Goal: Task Accomplishment & Management: Manage account settings

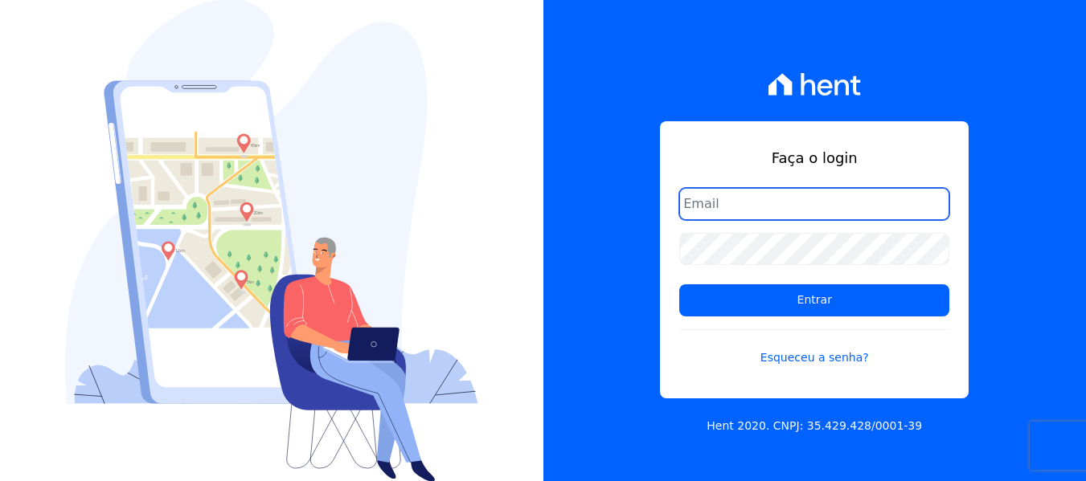
type input "[EMAIL_ADDRESS][DOMAIN_NAME]"
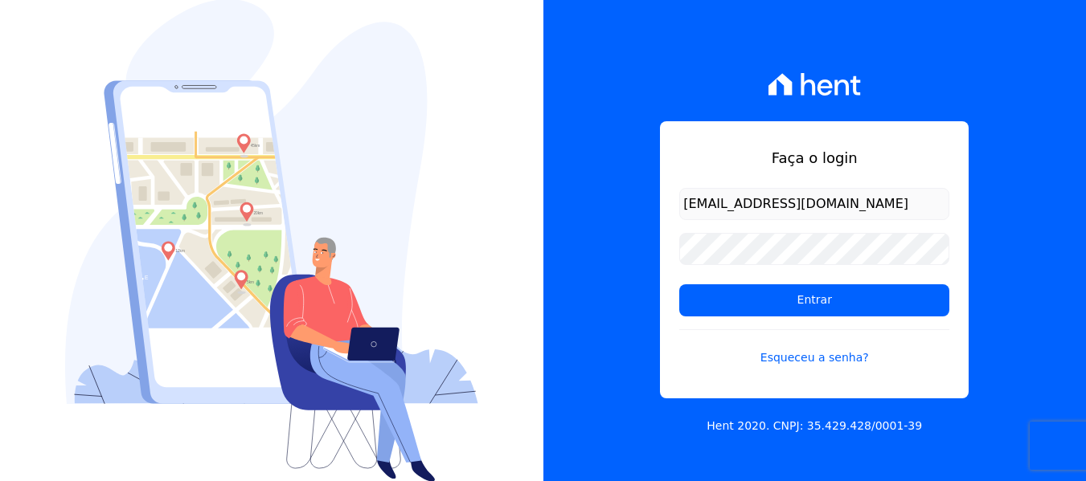
click at [723, 199] on input "[EMAIL_ADDRESS][DOMAIN_NAME]" at bounding box center [814, 204] width 270 height 32
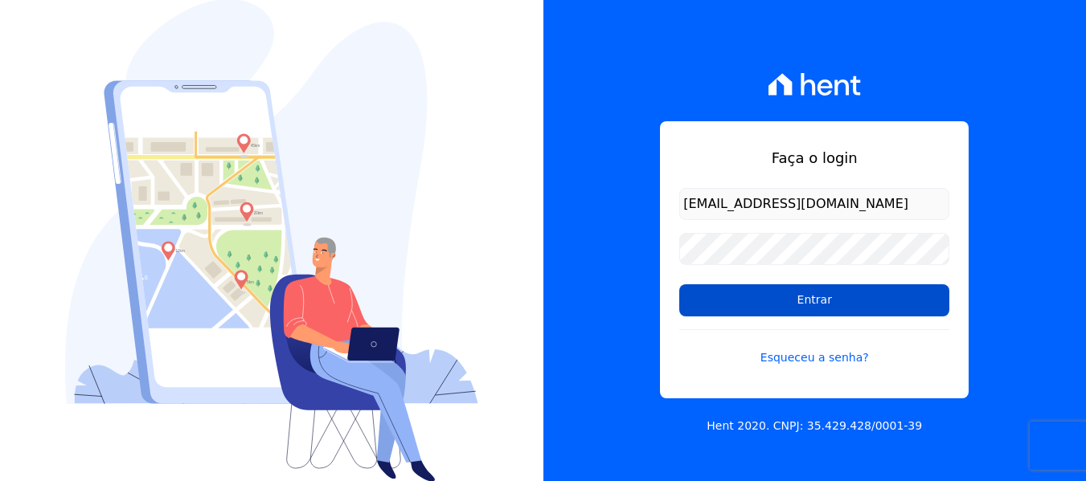
click at [816, 307] on input "Entrar" at bounding box center [814, 301] width 270 height 32
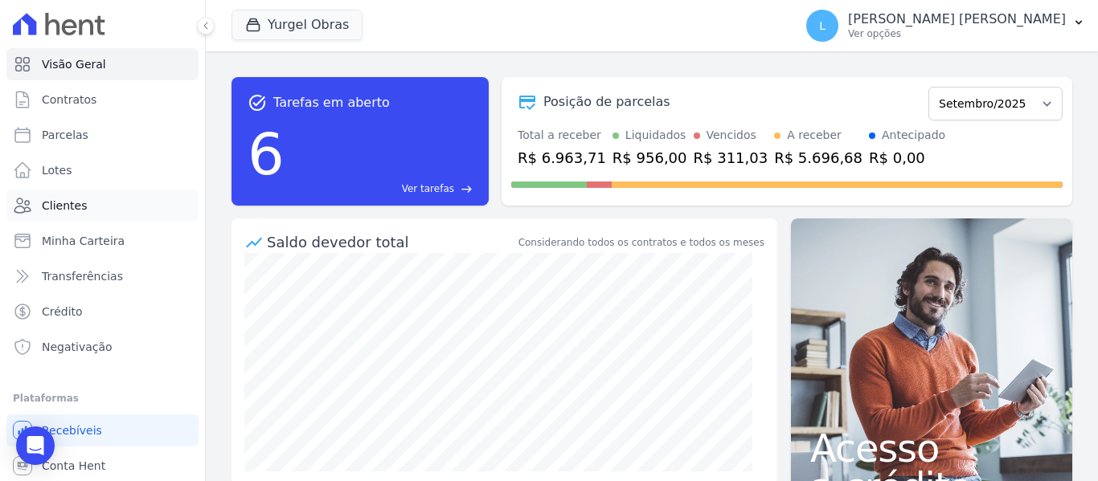
click at [75, 203] on span "Clientes" at bounding box center [64, 206] width 45 height 16
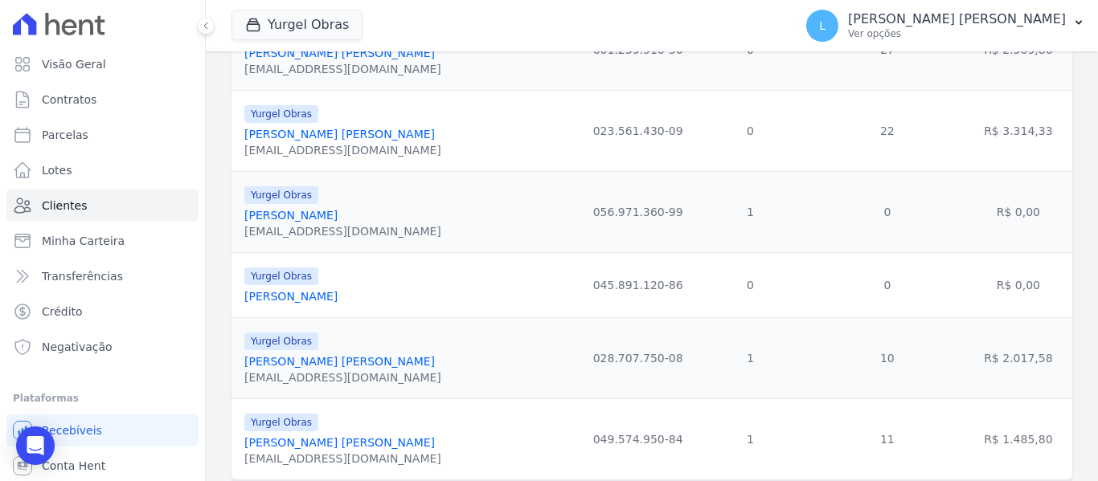
scroll to position [1902, 0]
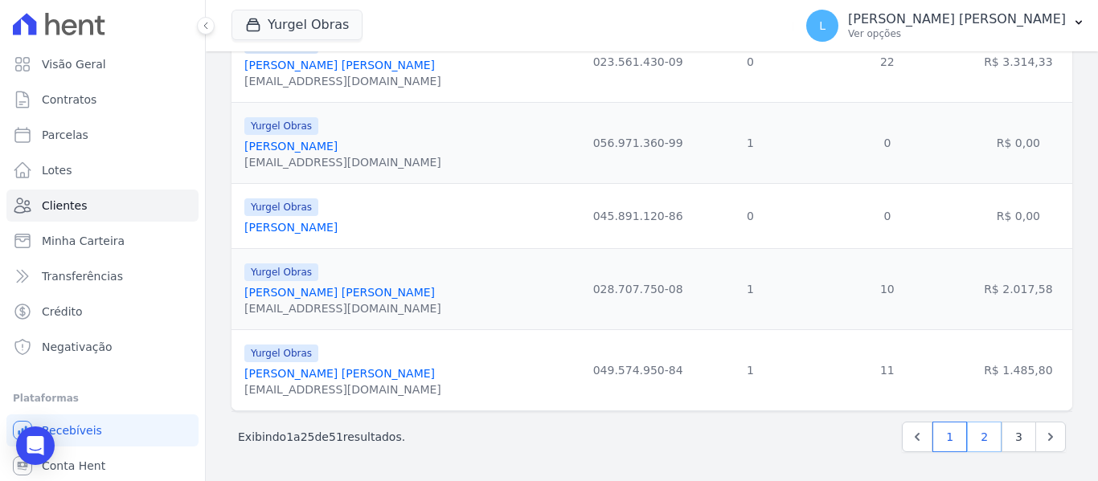
click at [974, 444] on link "2" at bounding box center [984, 437] width 35 height 31
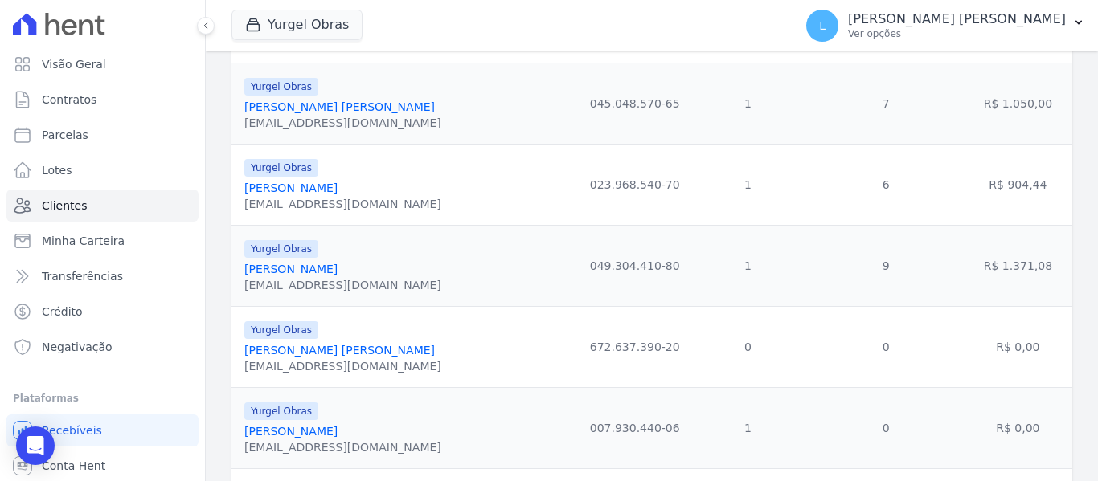
scroll to position [822, 0]
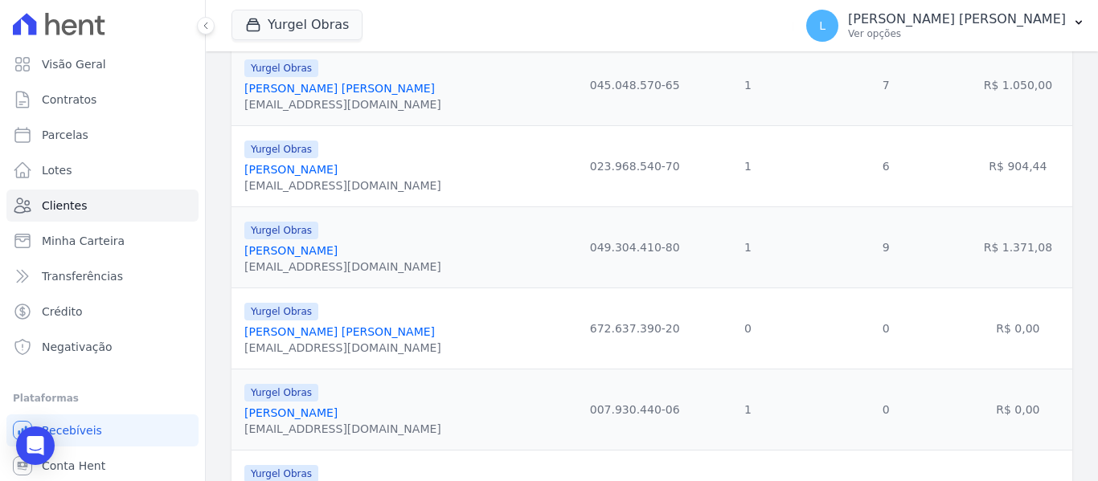
click at [285, 175] on link "Ketlin Michelle Dias Soltau" at bounding box center [290, 169] width 93 height 13
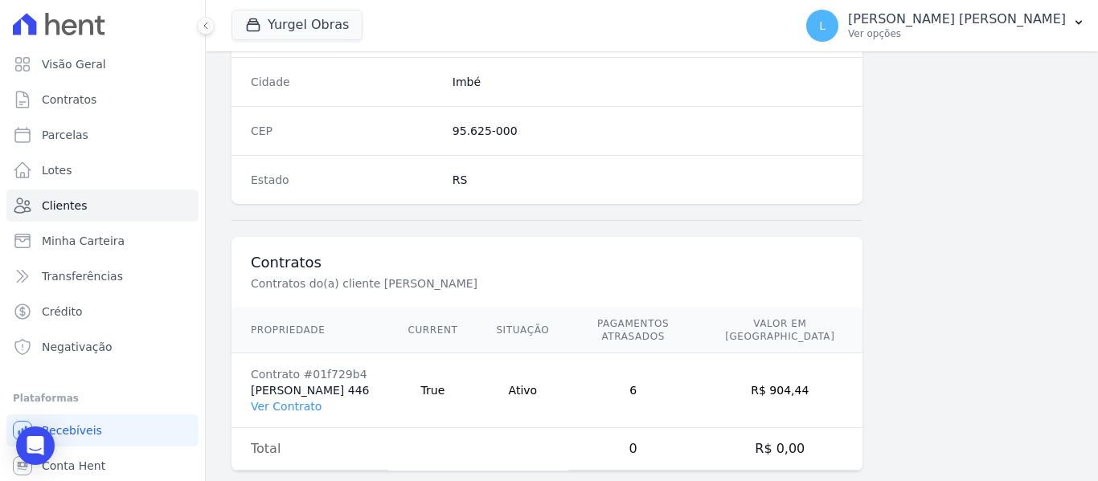
scroll to position [1035, 0]
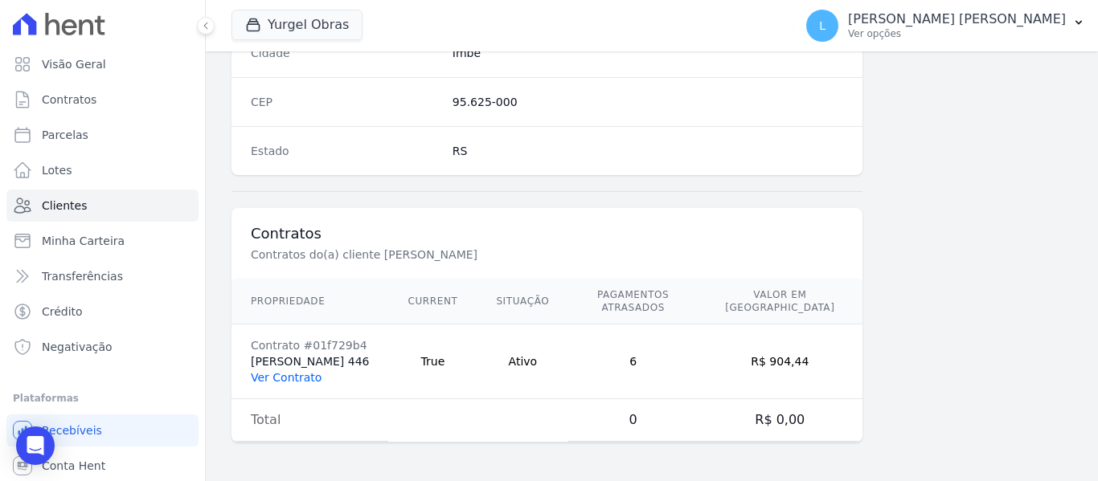
click at [291, 376] on link "Ver Contrato" at bounding box center [286, 377] width 71 height 13
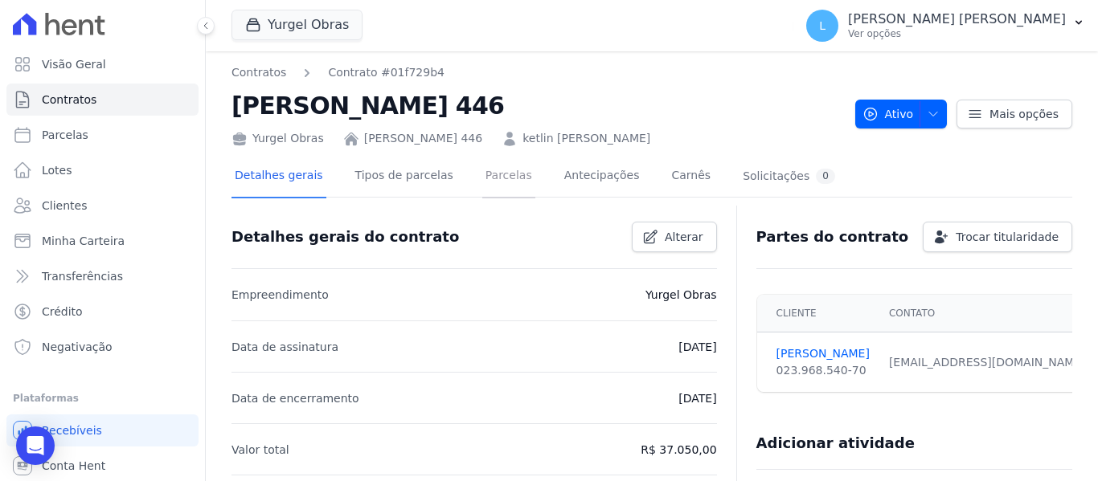
click at [487, 174] on link "Parcelas" at bounding box center [508, 177] width 53 height 43
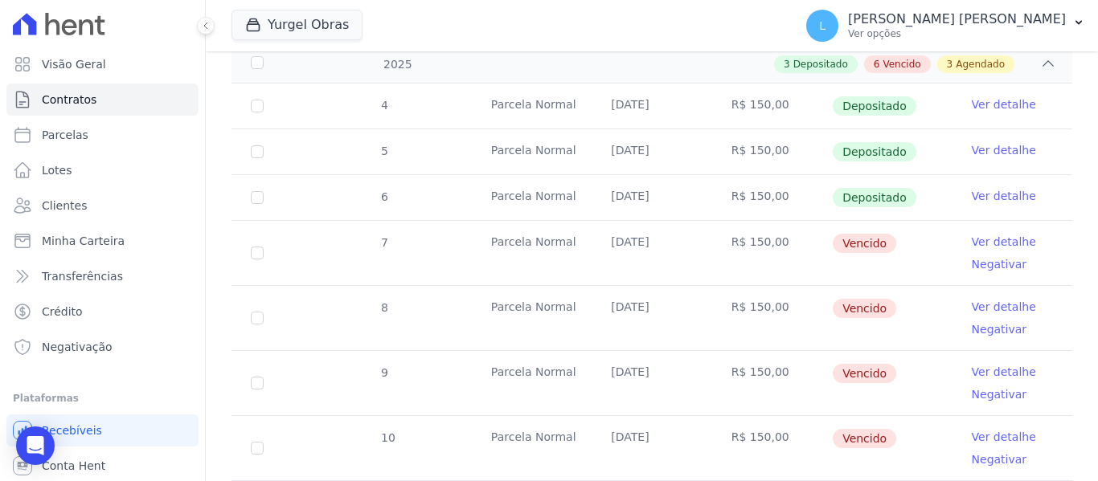
scroll to position [302, 0]
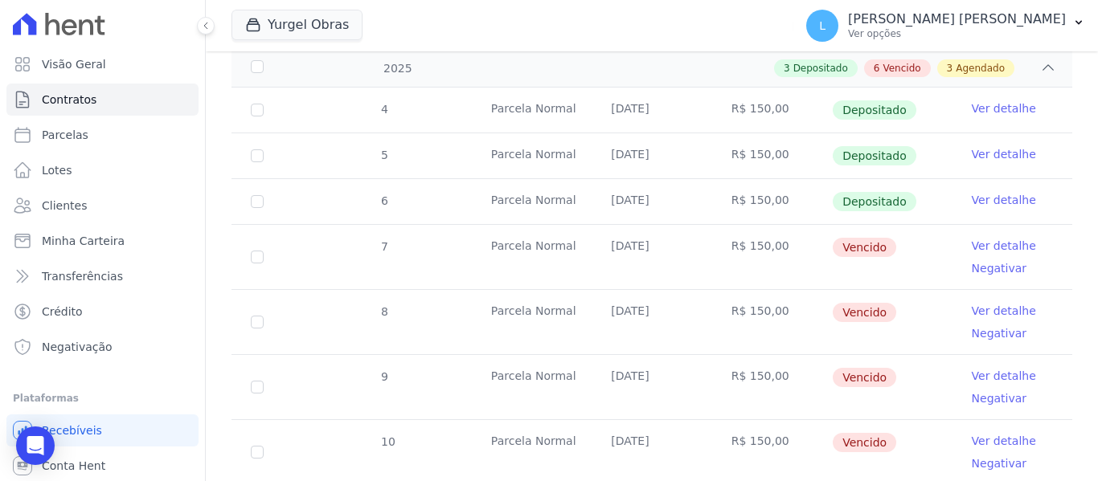
click at [985, 192] on link "Ver detalhe" at bounding box center [1004, 200] width 64 height 16
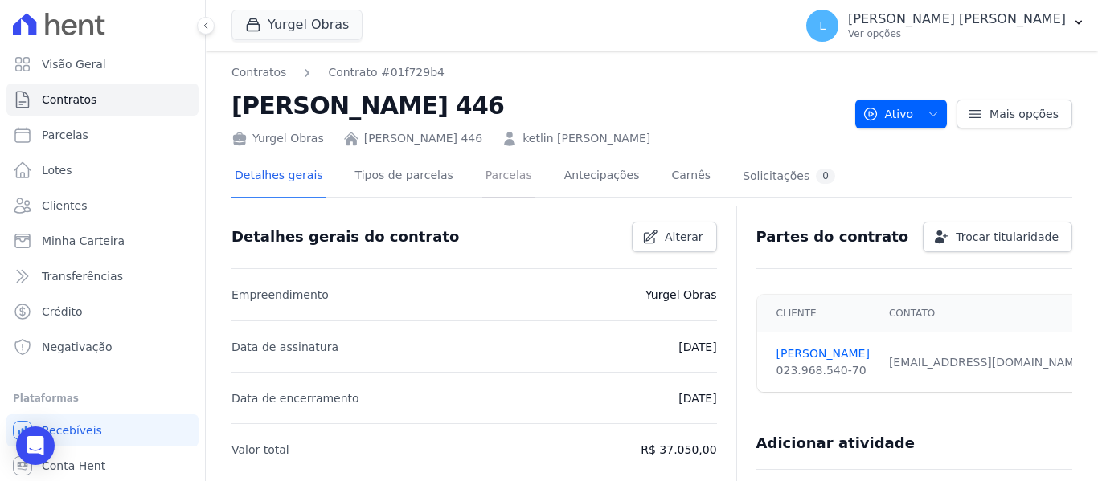
click at [493, 183] on link "Parcelas" at bounding box center [508, 177] width 53 height 43
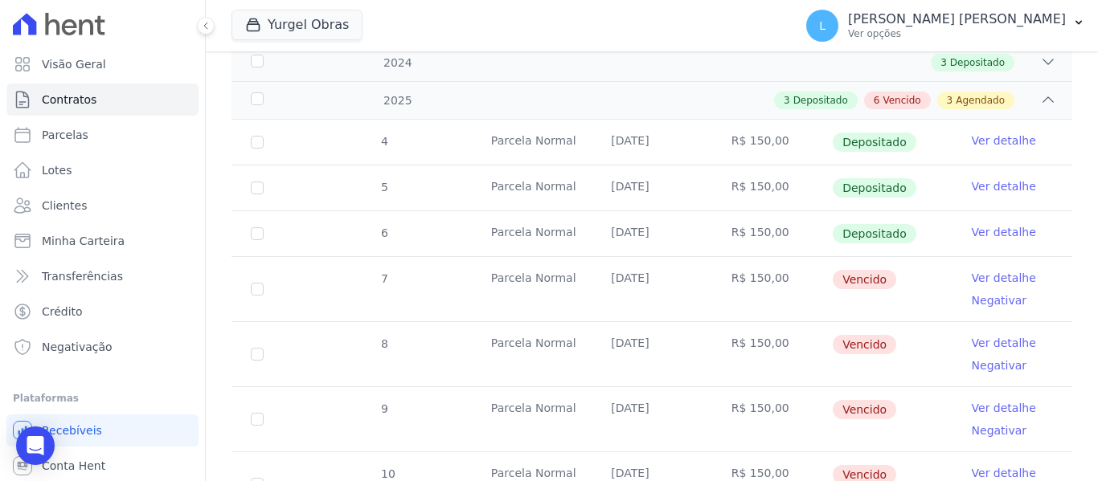
scroll to position [302, 0]
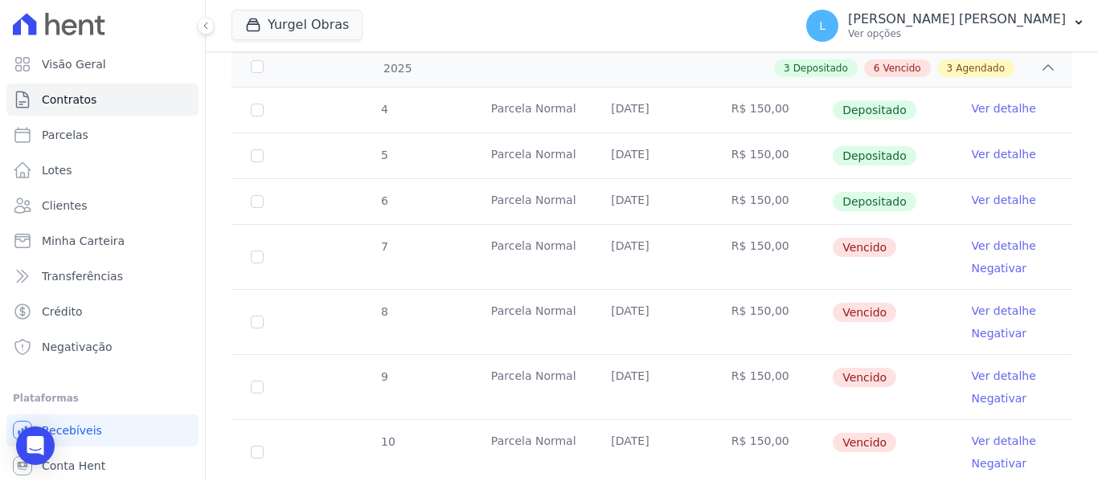
click at [1001, 238] on link "Ver detalhe" at bounding box center [1004, 246] width 64 height 16
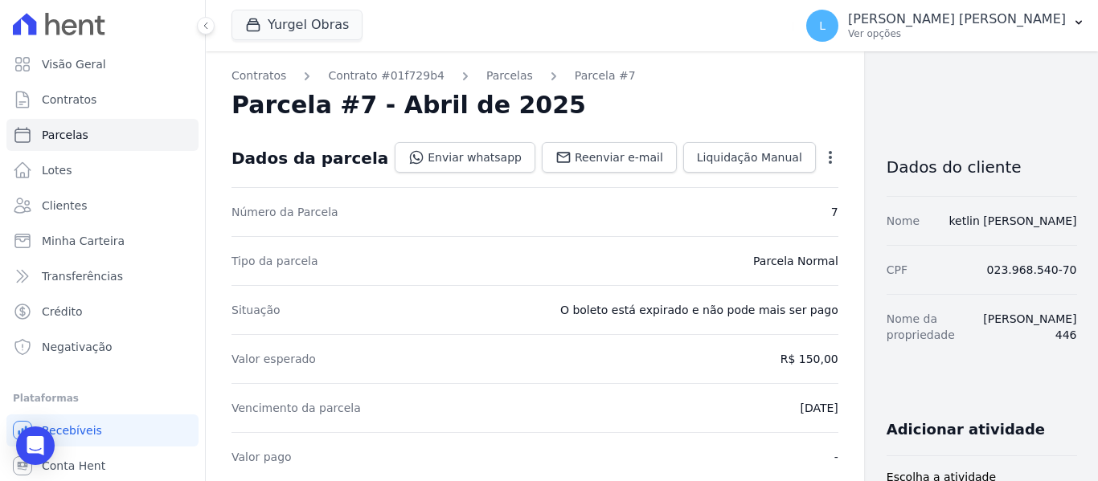
click at [822, 156] on icon "button" at bounding box center [830, 157] width 16 height 16
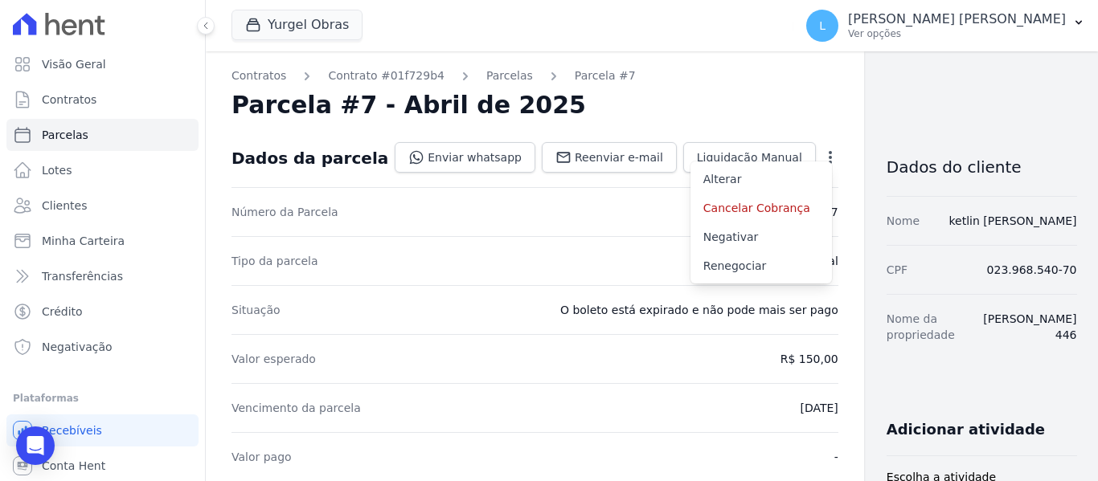
click at [401, 235] on div "Número da Parcela 7" at bounding box center [534, 211] width 607 height 49
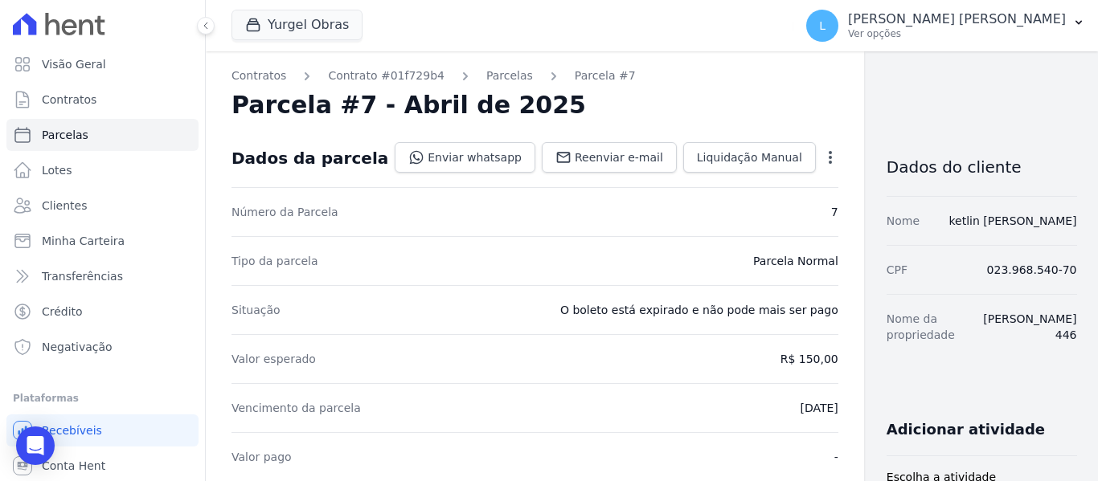
click at [822, 158] on icon "button" at bounding box center [830, 157] width 16 height 16
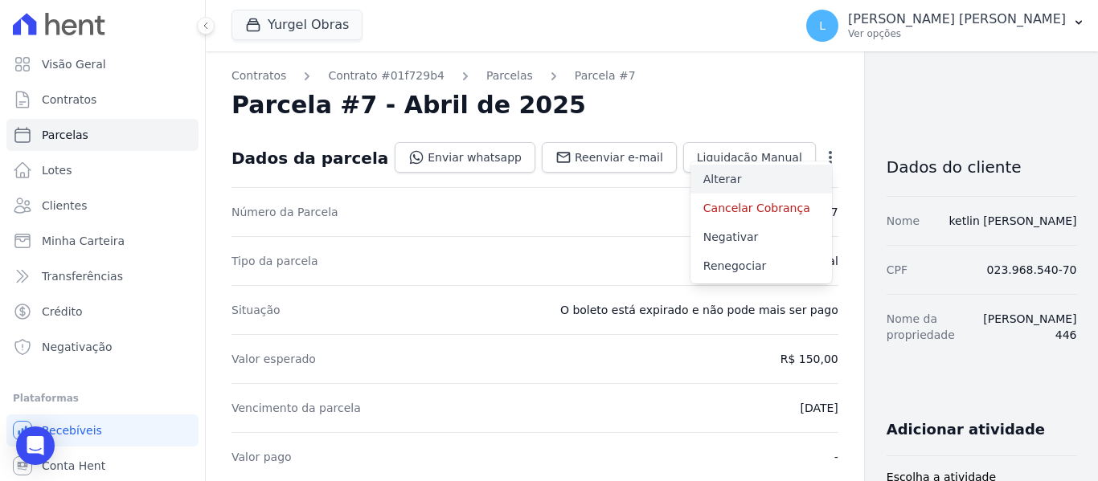
click at [690, 174] on link "Alterar" at bounding box center [760, 179] width 141 height 29
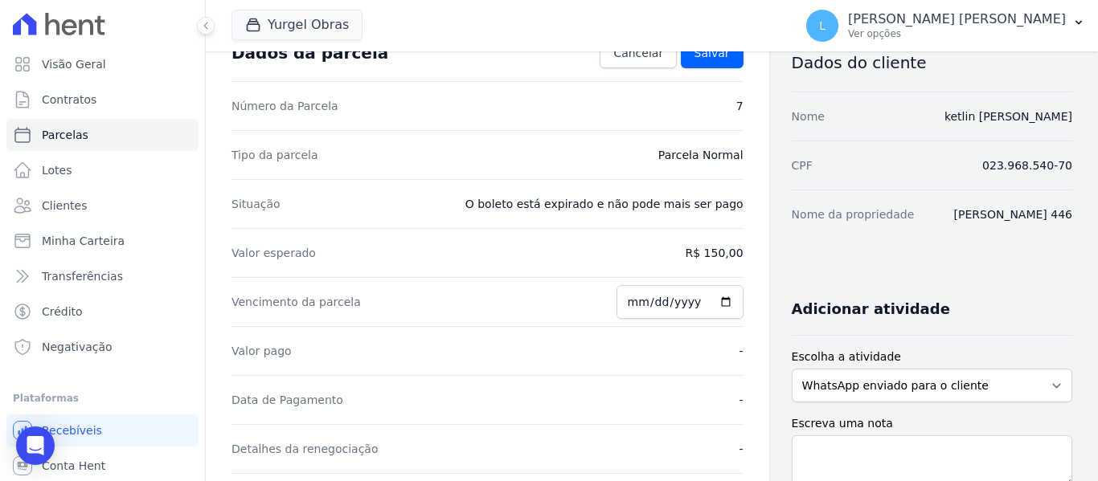
scroll to position [80, 0]
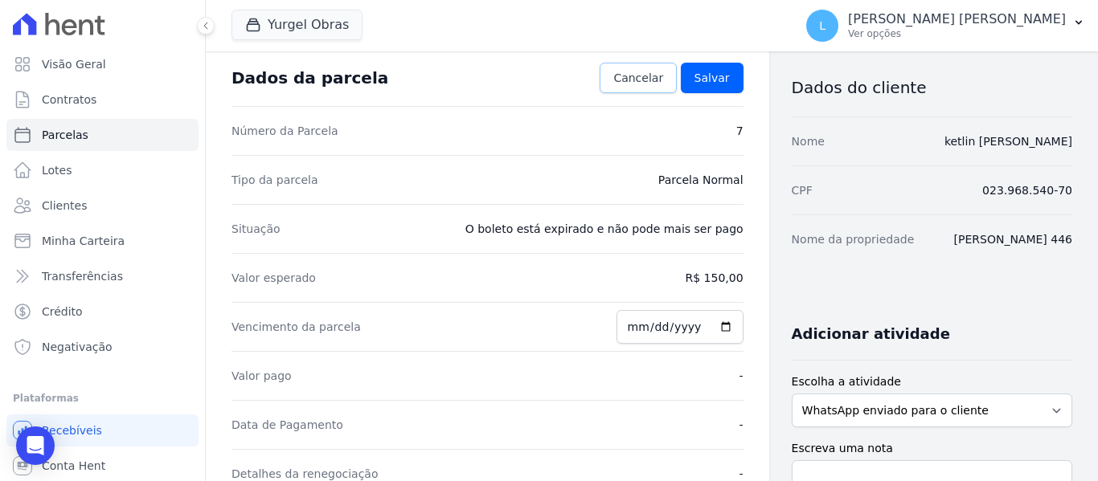
click at [638, 77] on span "Cancelar" at bounding box center [638, 78] width 50 height 16
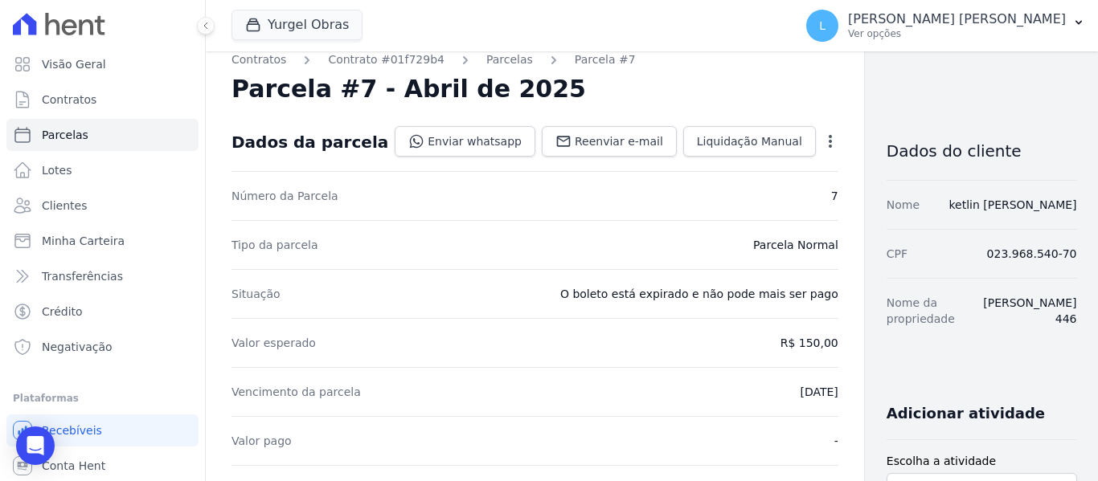
scroll to position [0, 0]
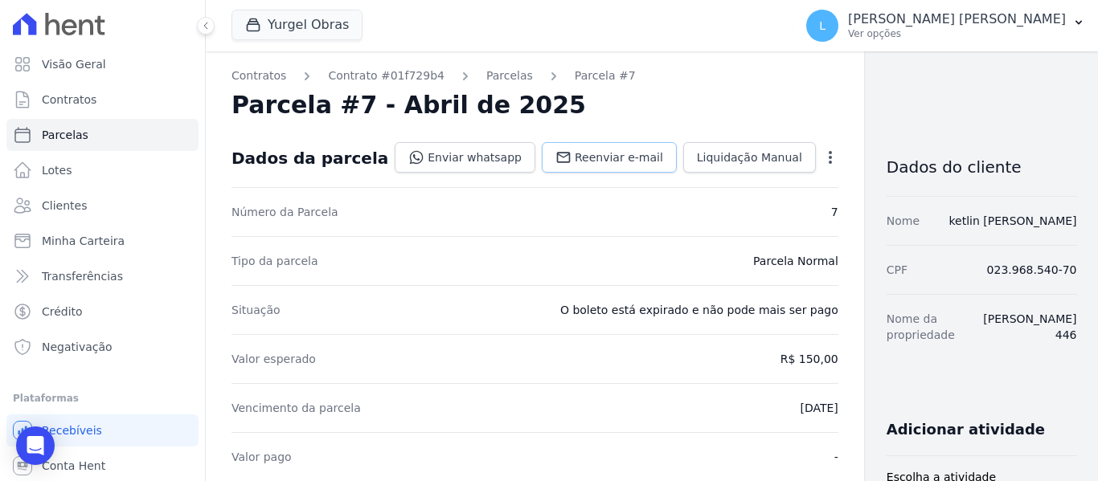
click at [575, 161] on span "Reenviar e-mail" at bounding box center [619, 157] width 88 height 16
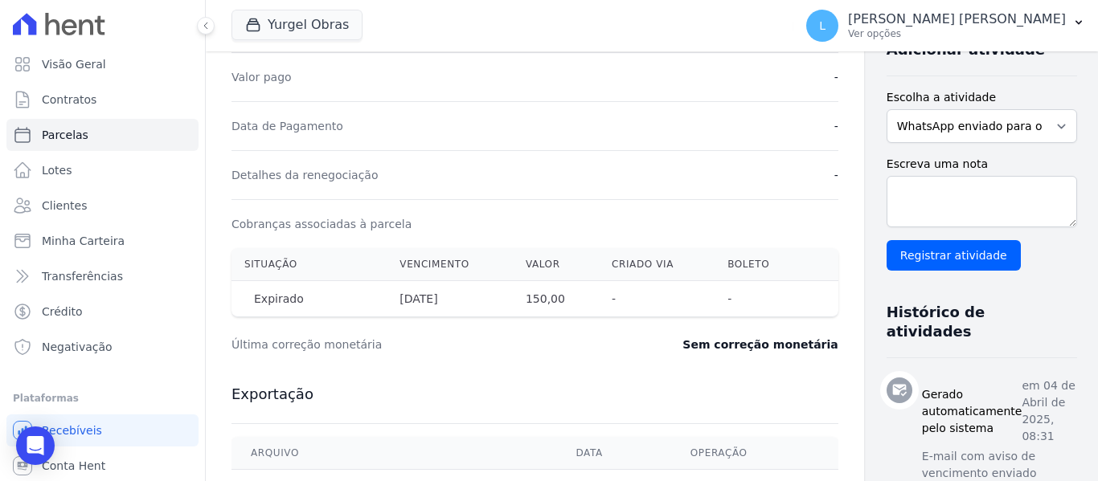
scroll to position [496, 0]
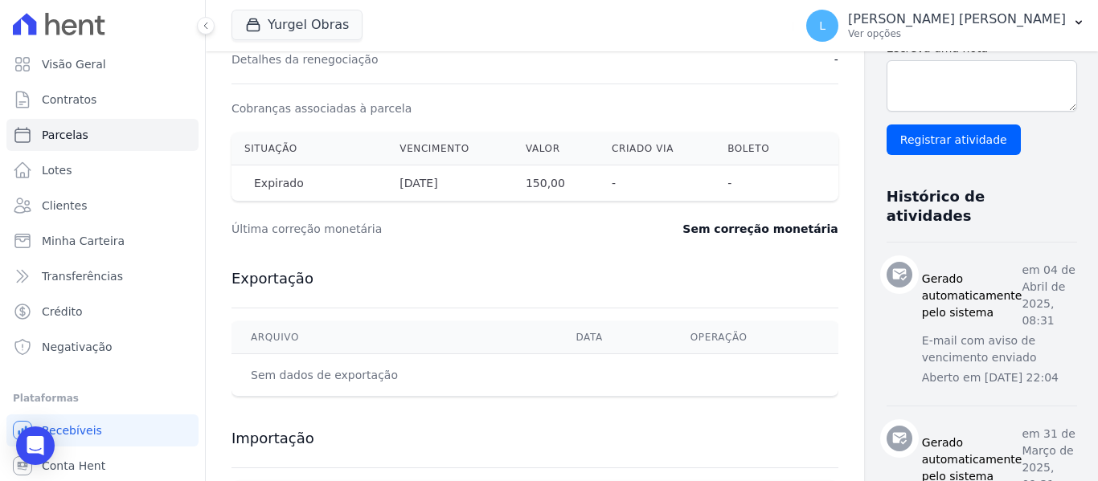
drag, startPoint x: 1073, startPoint y: 315, endPoint x: 1068, endPoint y: 341, distance: 26.2
click at [1068, 341] on div "Contratos Contrato #01f729b4 Parcelas Parcela #7 Parcela #7 - Abril de 2025 Dad…" at bounding box center [652, 296] width 892 height 1481
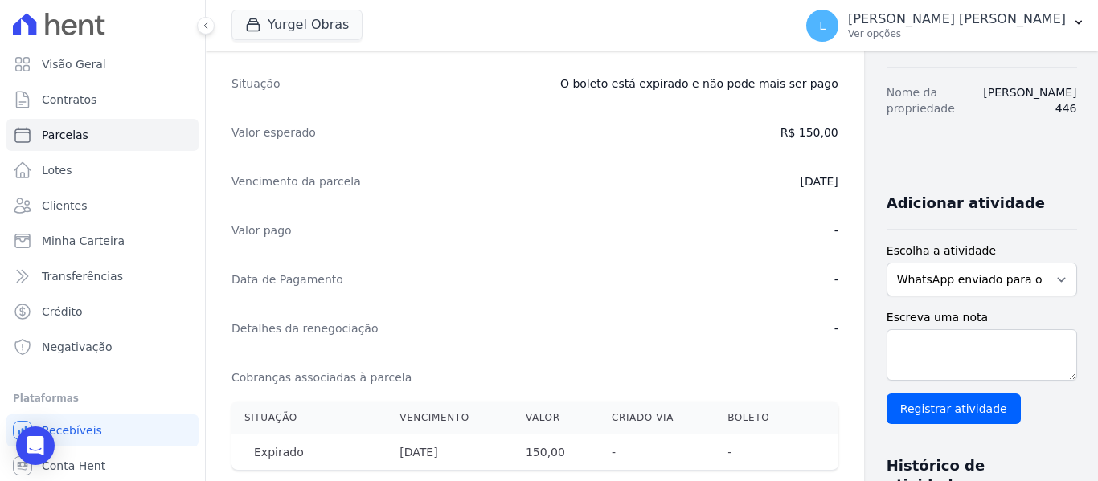
scroll to position [0, 0]
